Goal: Task Accomplishment & Management: Use online tool/utility

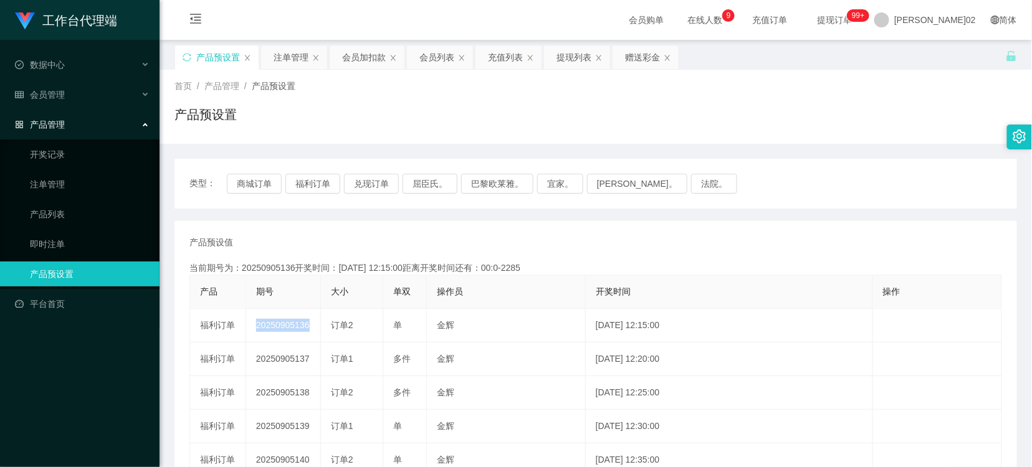
click at [379, 182] on button "兑现订单" at bounding box center [371, 184] width 55 height 20
drag, startPoint x: 0, startPoint y: 0, endPoint x: 379, endPoint y: 182, distance: 420.4
click at [379, 182] on button "兑现订单" at bounding box center [371, 184] width 55 height 20
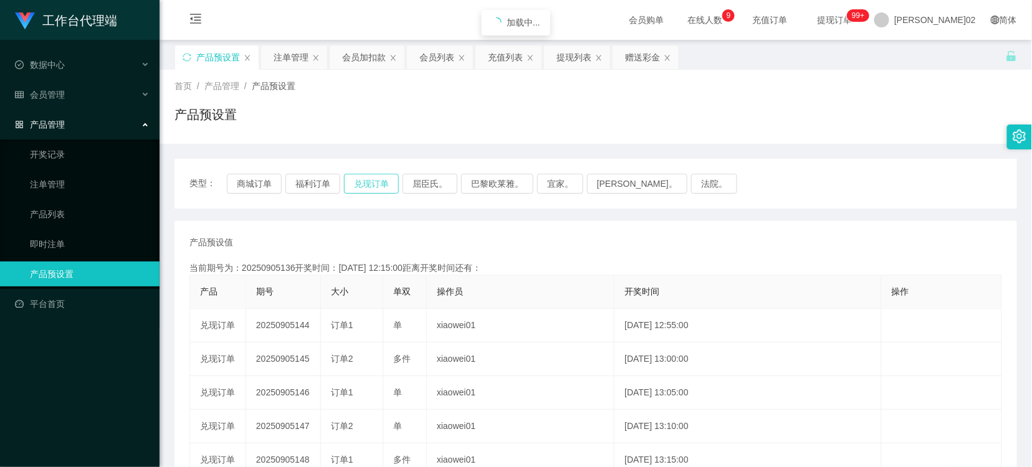
click at [379, 182] on button "兑现订单" at bounding box center [371, 184] width 55 height 20
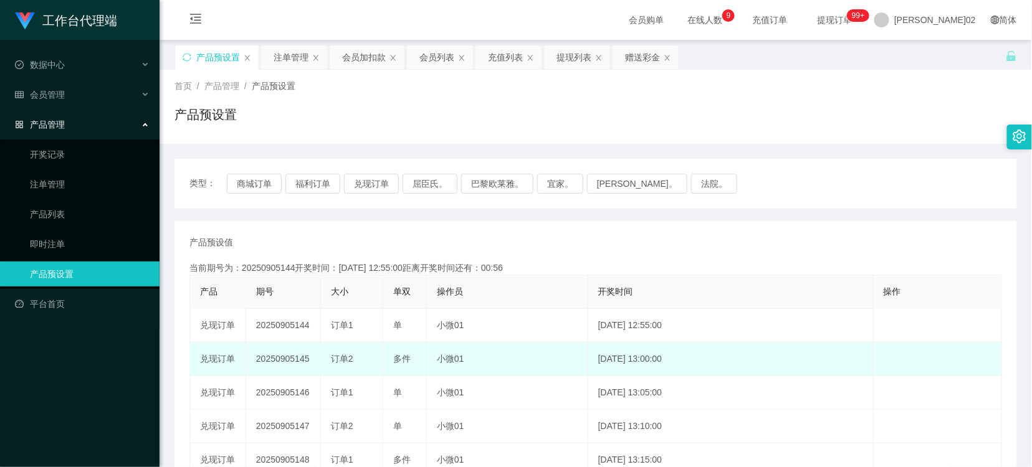
click at [297, 362] on td "20250905145" at bounding box center [283, 360] width 75 height 34
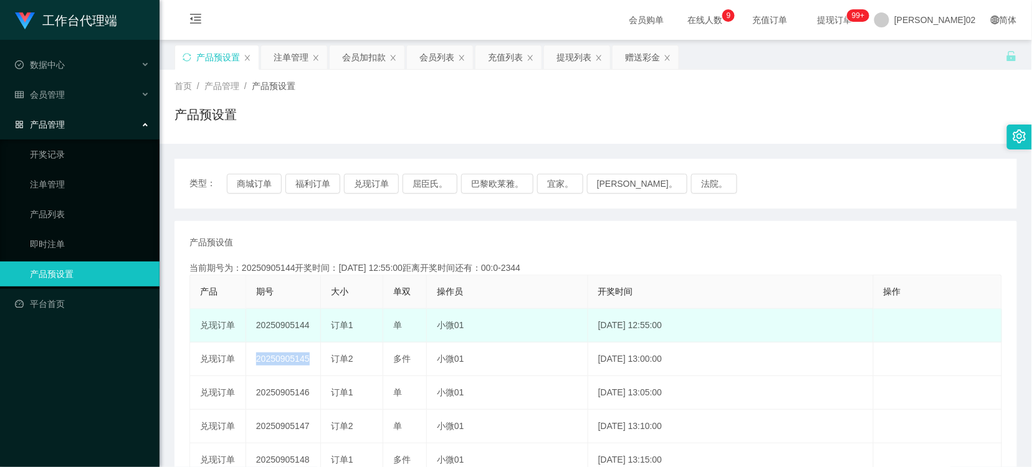
copy td "20250905145"
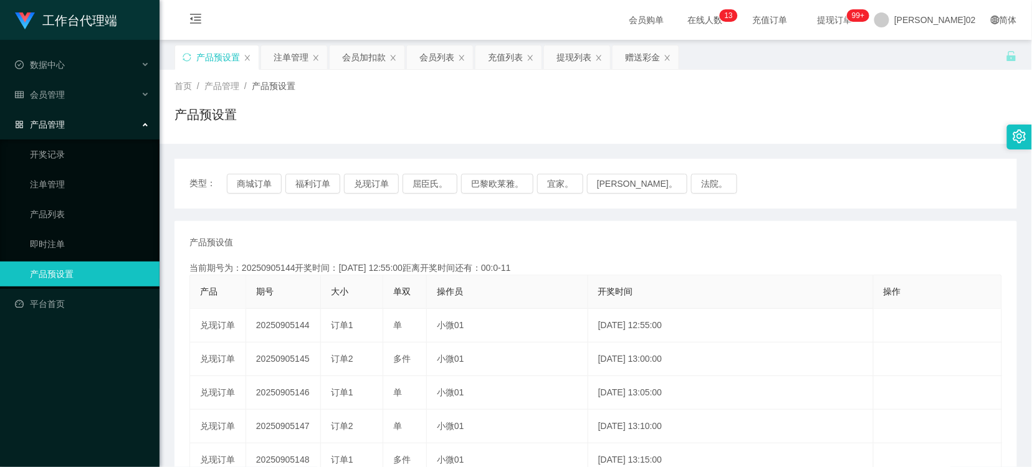
click at [509, 266] on div "当前期号为：20250905144开奖时间：2025-09-05 12:55:00距离开奖时间还有：00:0-11" at bounding box center [595, 268] width 813 height 13
